Goal: Information Seeking & Learning: Find specific fact

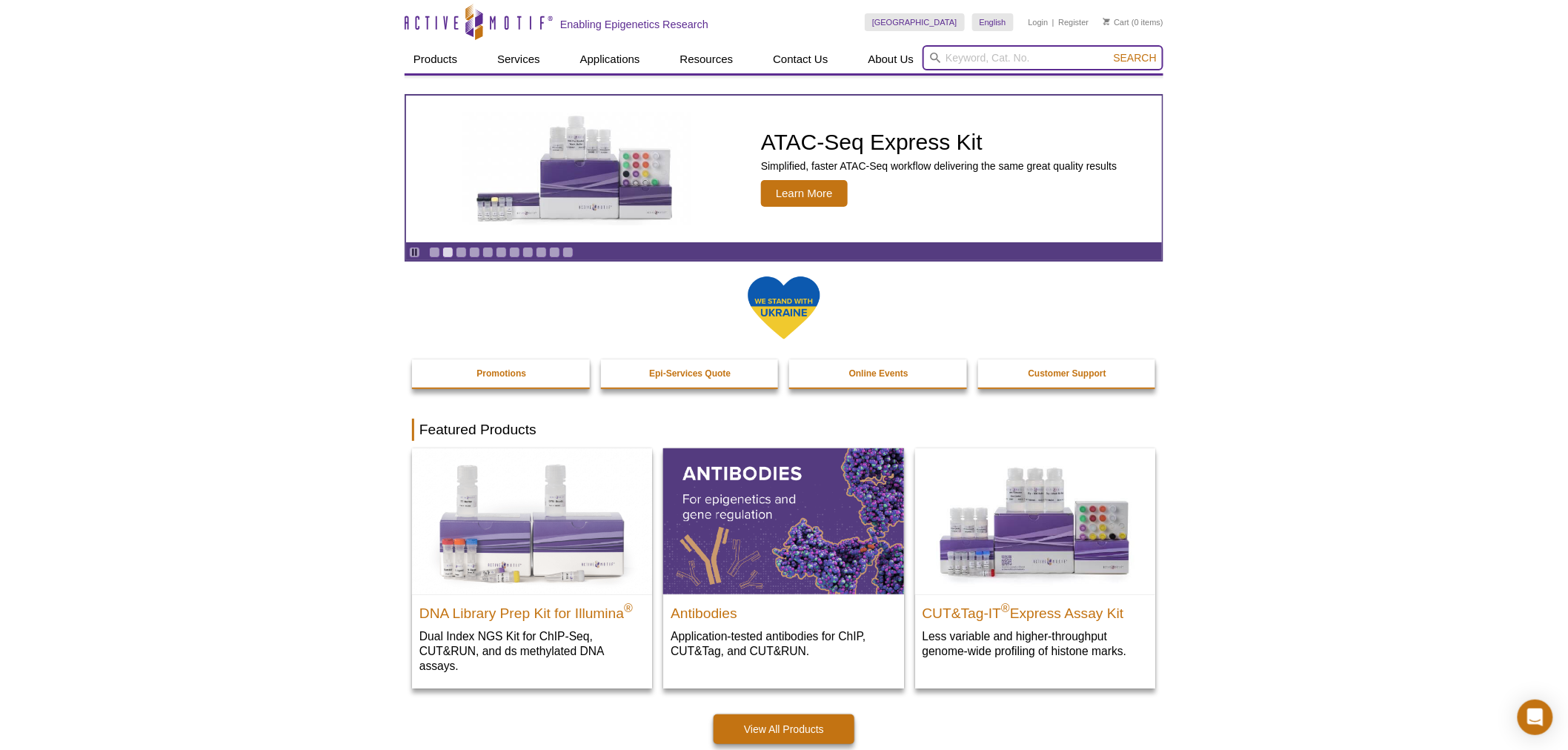
click at [1051, 52] on input "search" at bounding box center [1043, 58] width 241 height 26
type input "53156"
click at [1138, 60] on span "Search" at bounding box center [1135, 58] width 43 height 12
